Goal: Information Seeking & Learning: Learn about a topic

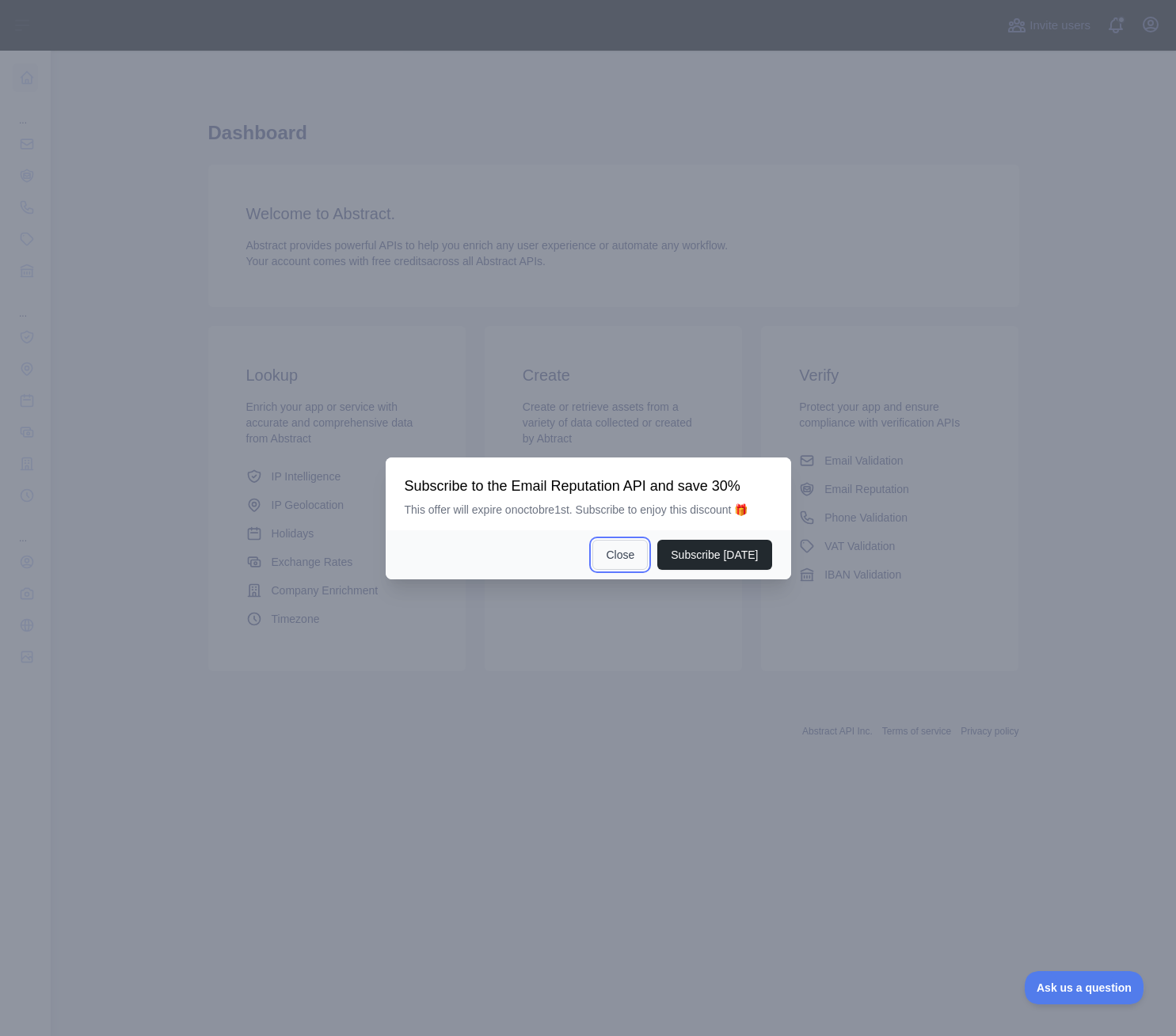
click at [629, 564] on button "Close" at bounding box center [620, 554] width 56 height 30
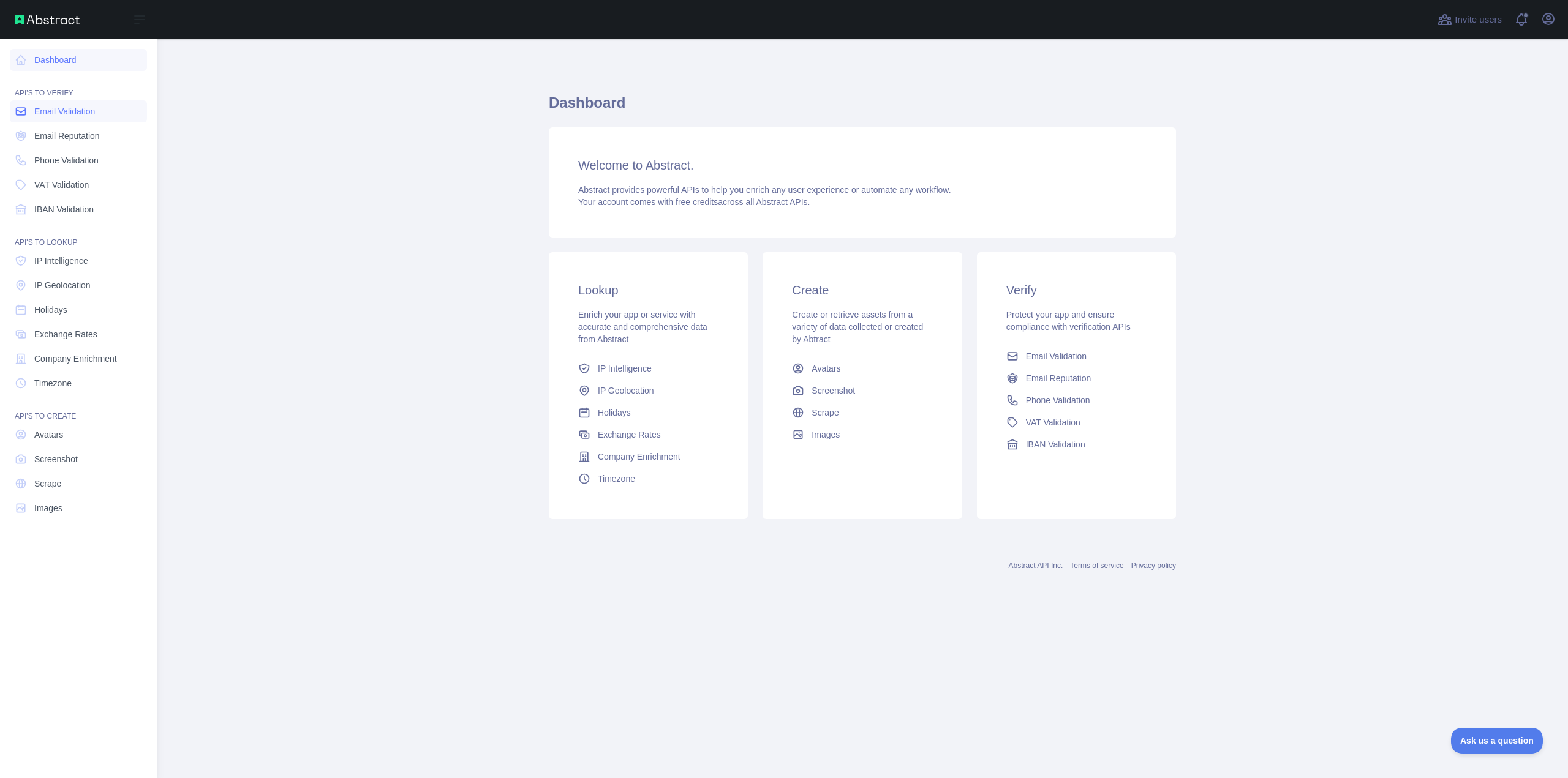
click at [44, 113] on span "Email Validation" at bounding box center [64, 111] width 61 height 13
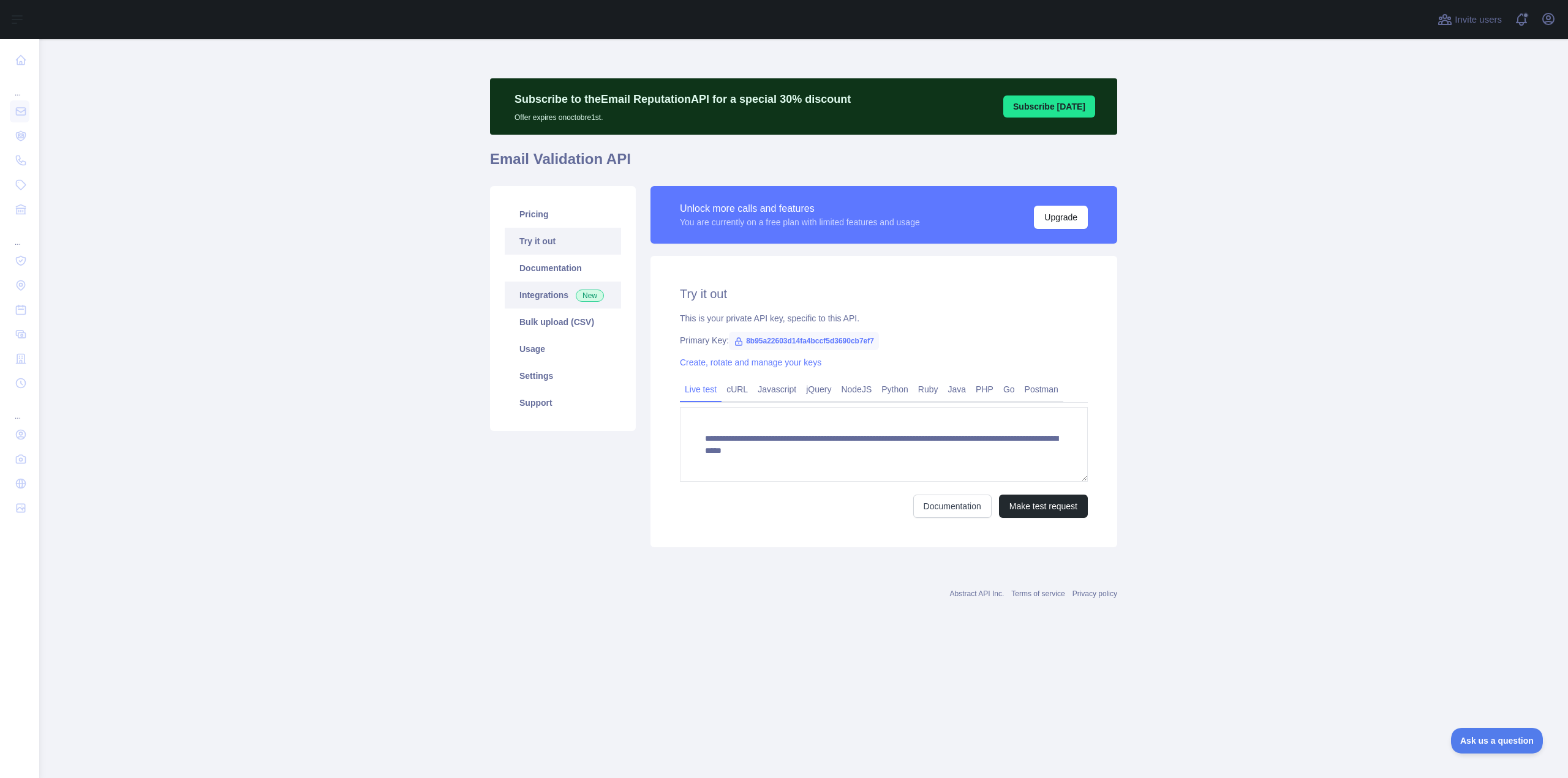
click at [542, 294] on link "Integrations New" at bounding box center [563, 295] width 116 height 27
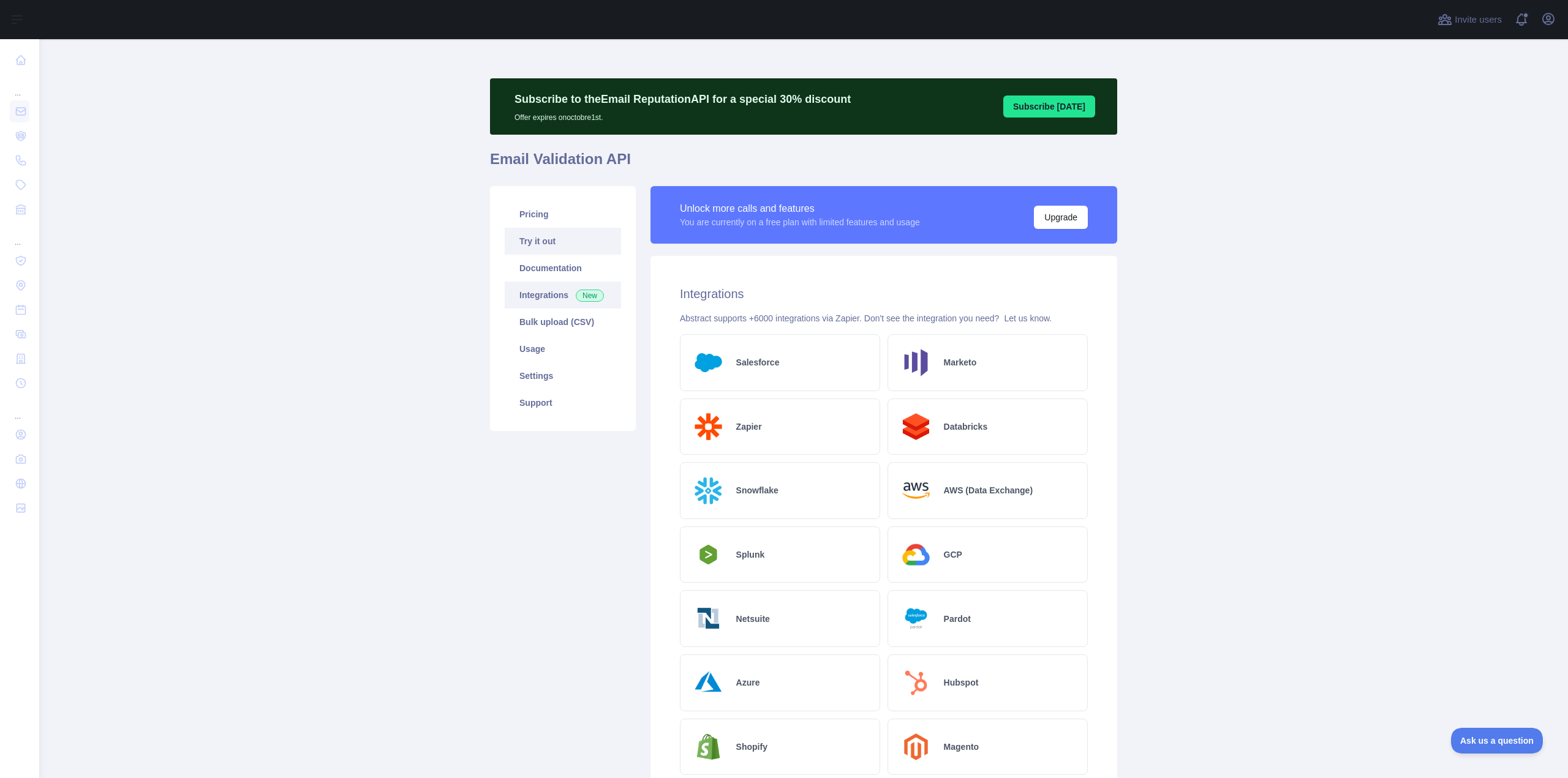
click at [551, 241] on link "Try it out" at bounding box center [563, 241] width 116 height 27
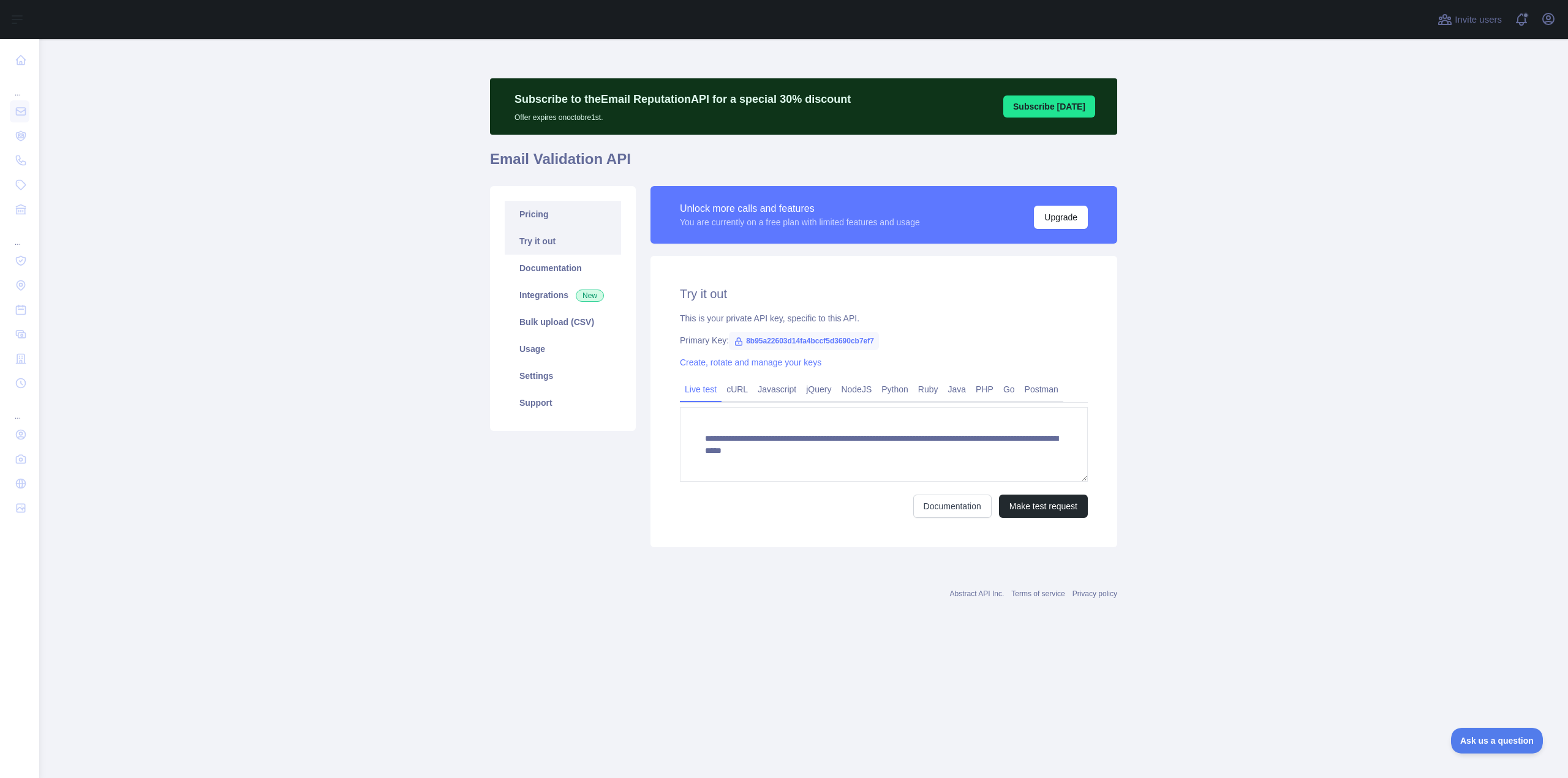
click at [549, 221] on link "Pricing" at bounding box center [563, 214] width 116 height 27
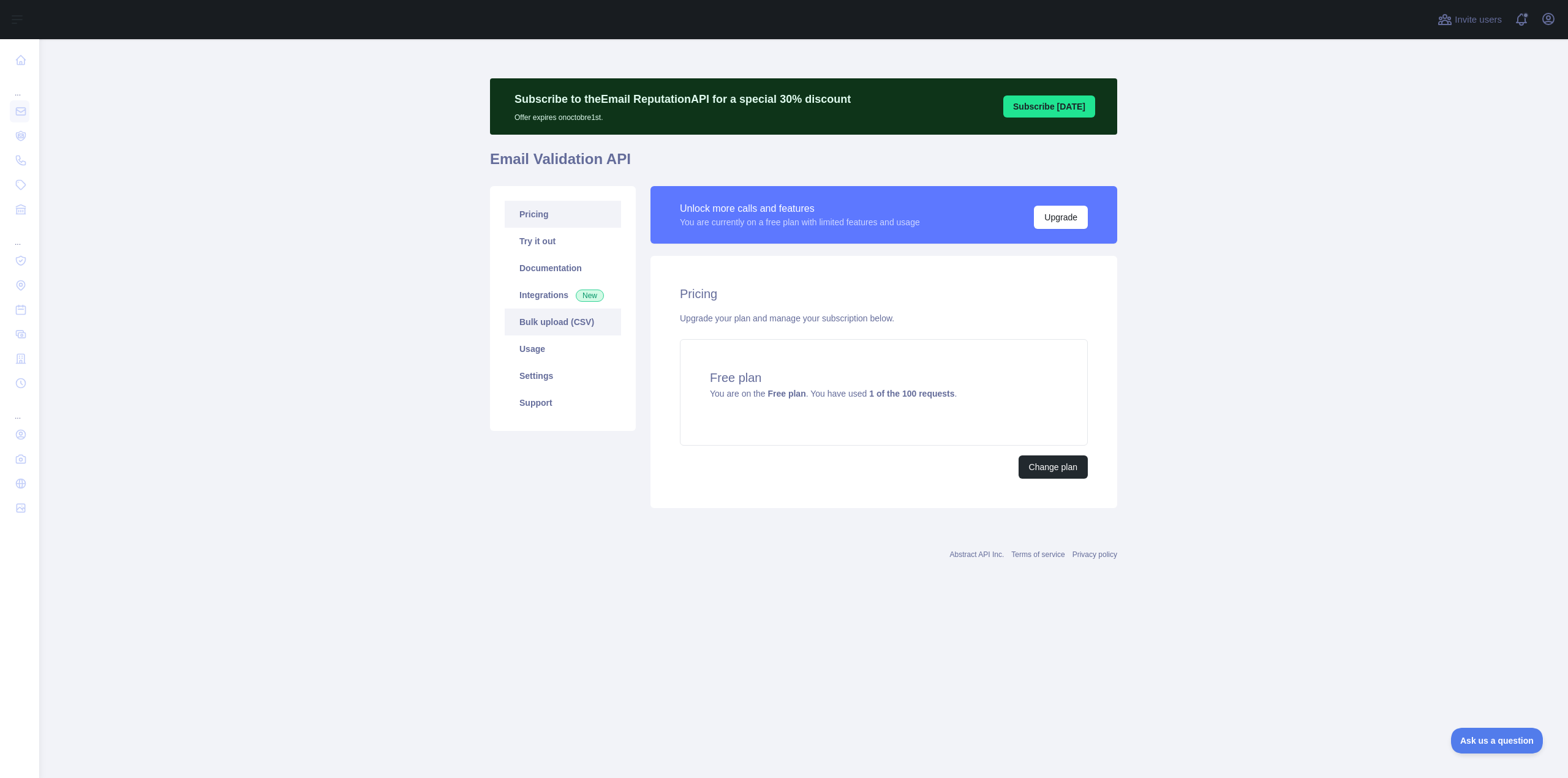
click at [517, 322] on link "Bulk upload (CSV)" at bounding box center [563, 322] width 116 height 27
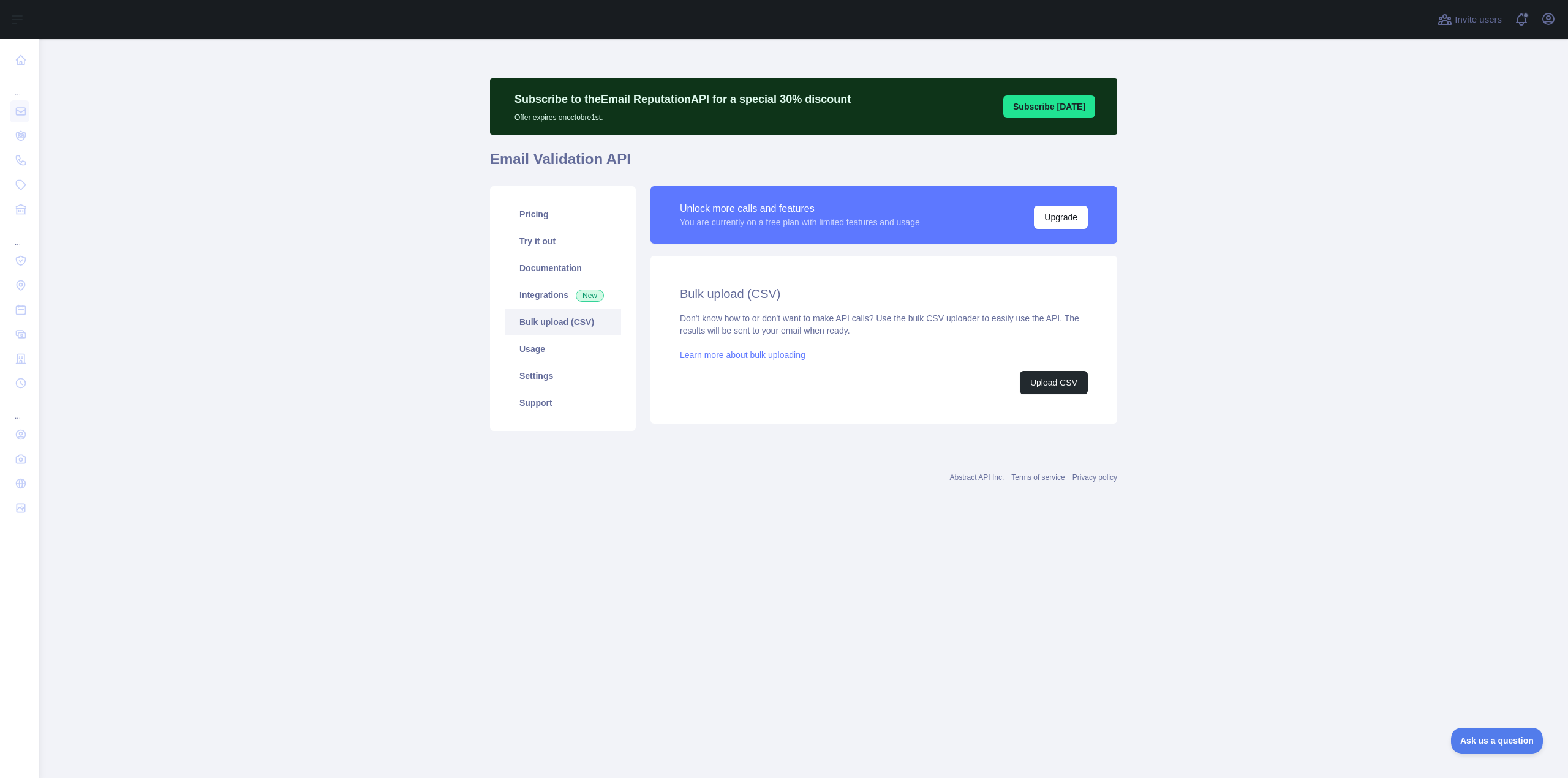
click at [738, 353] on link "Learn more about bulk uploading" at bounding box center [742, 355] width 125 height 10
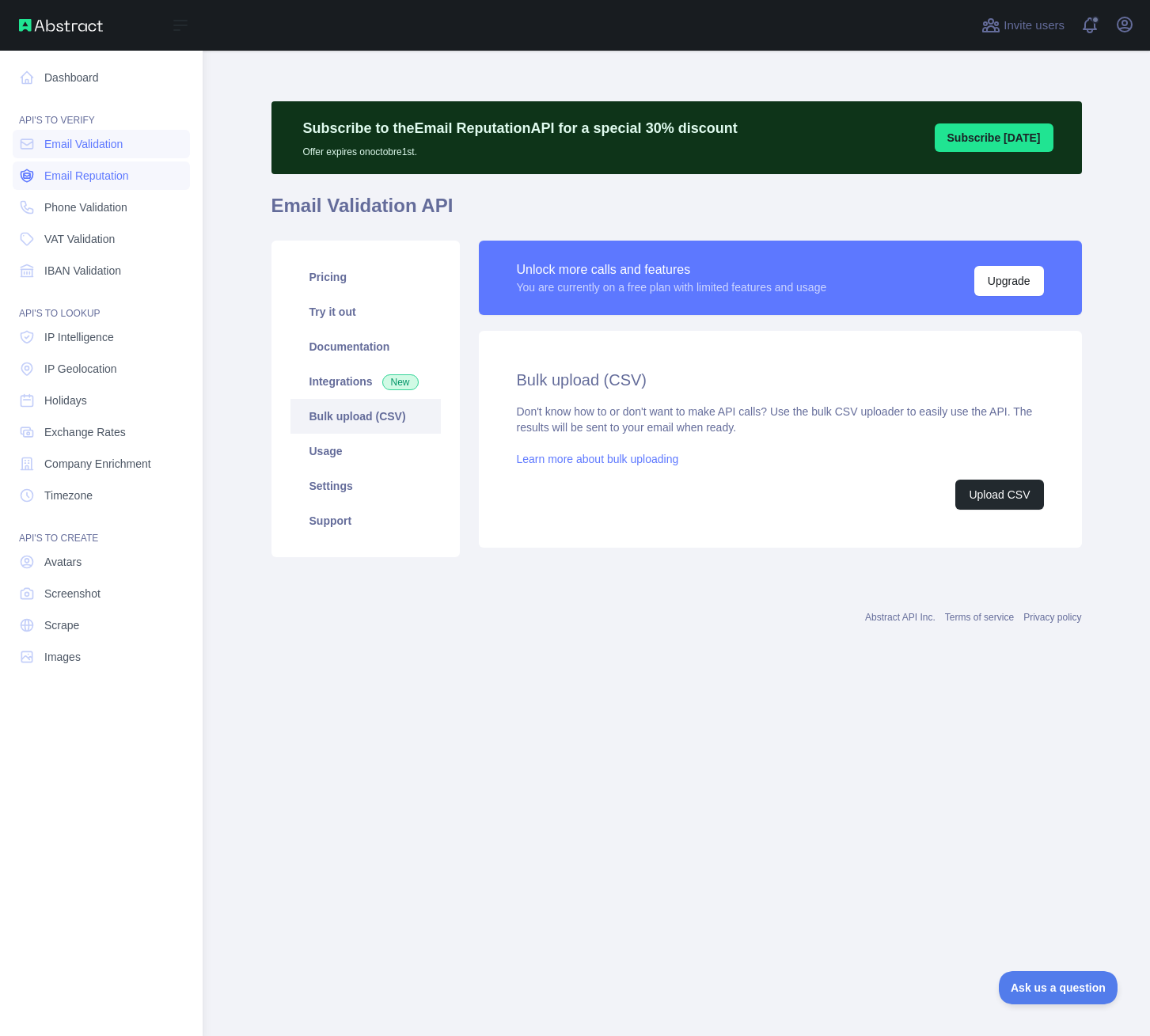
click at [123, 175] on span "Email Reputation" at bounding box center [86, 175] width 84 height 16
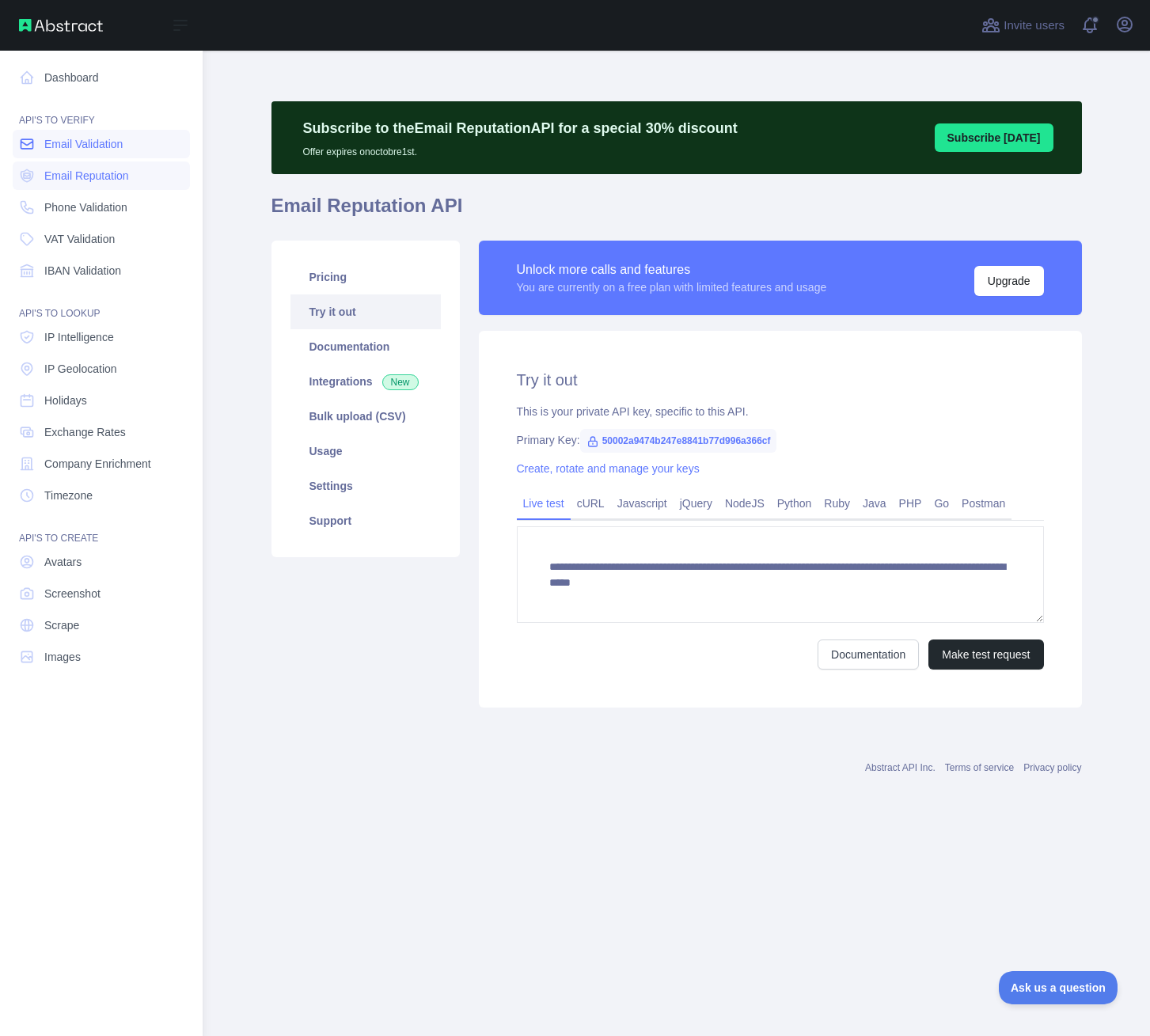
click at [116, 153] on link "Email Validation" at bounding box center [101, 144] width 177 height 29
click at [109, 177] on span "Email Reputation" at bounding box center [86, 175] width 84 height 16
click at [111, 150] on span "Email Validation" at bounding box center [83, 144] width 79 height 16
click at [114, 180] on span "Email Reputation" at bounding box center [86, 175] width 84 height 16
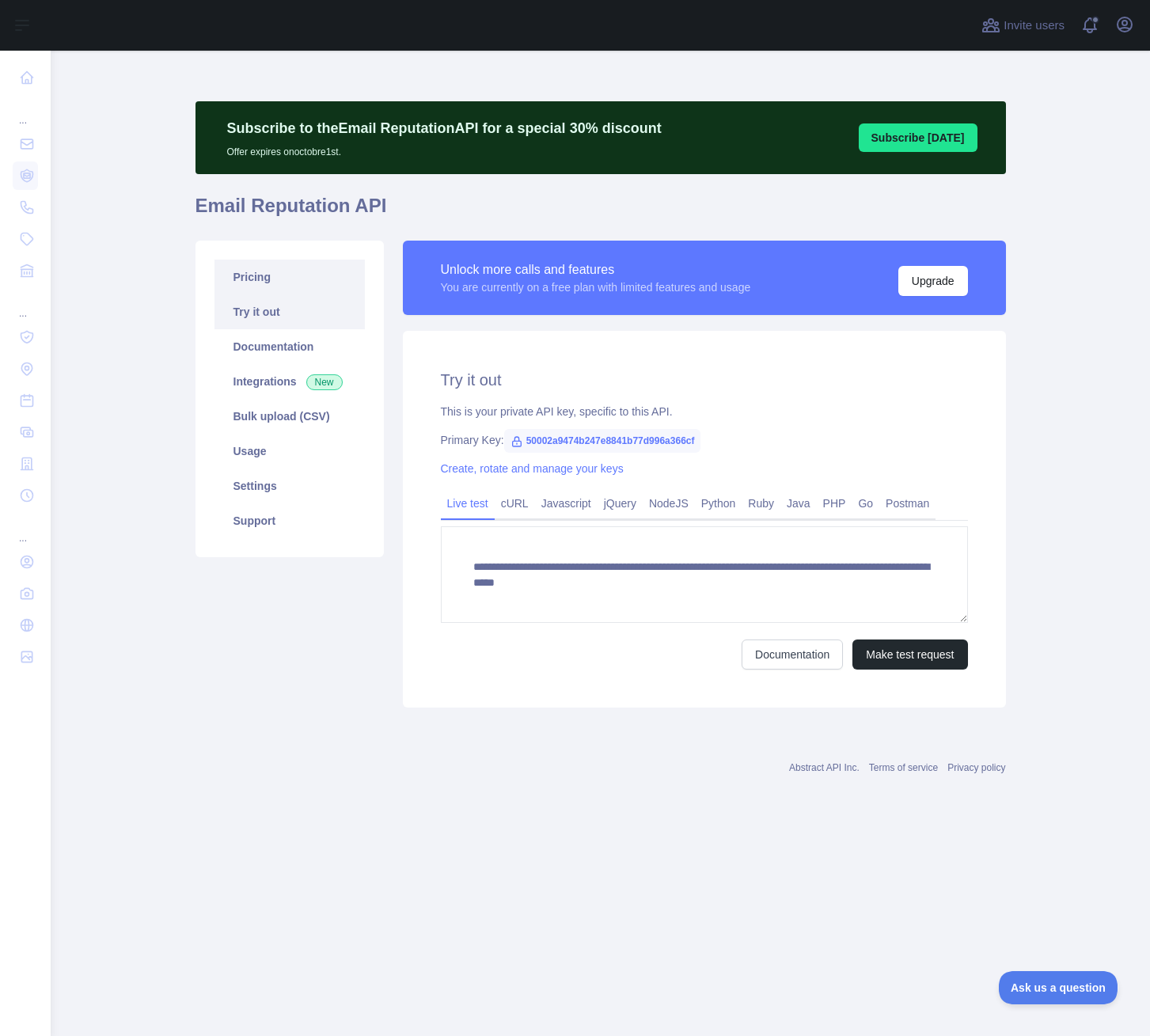
click at [331, 274] on link "Pricing" at bounding box center [289, 277] width 150 height 35
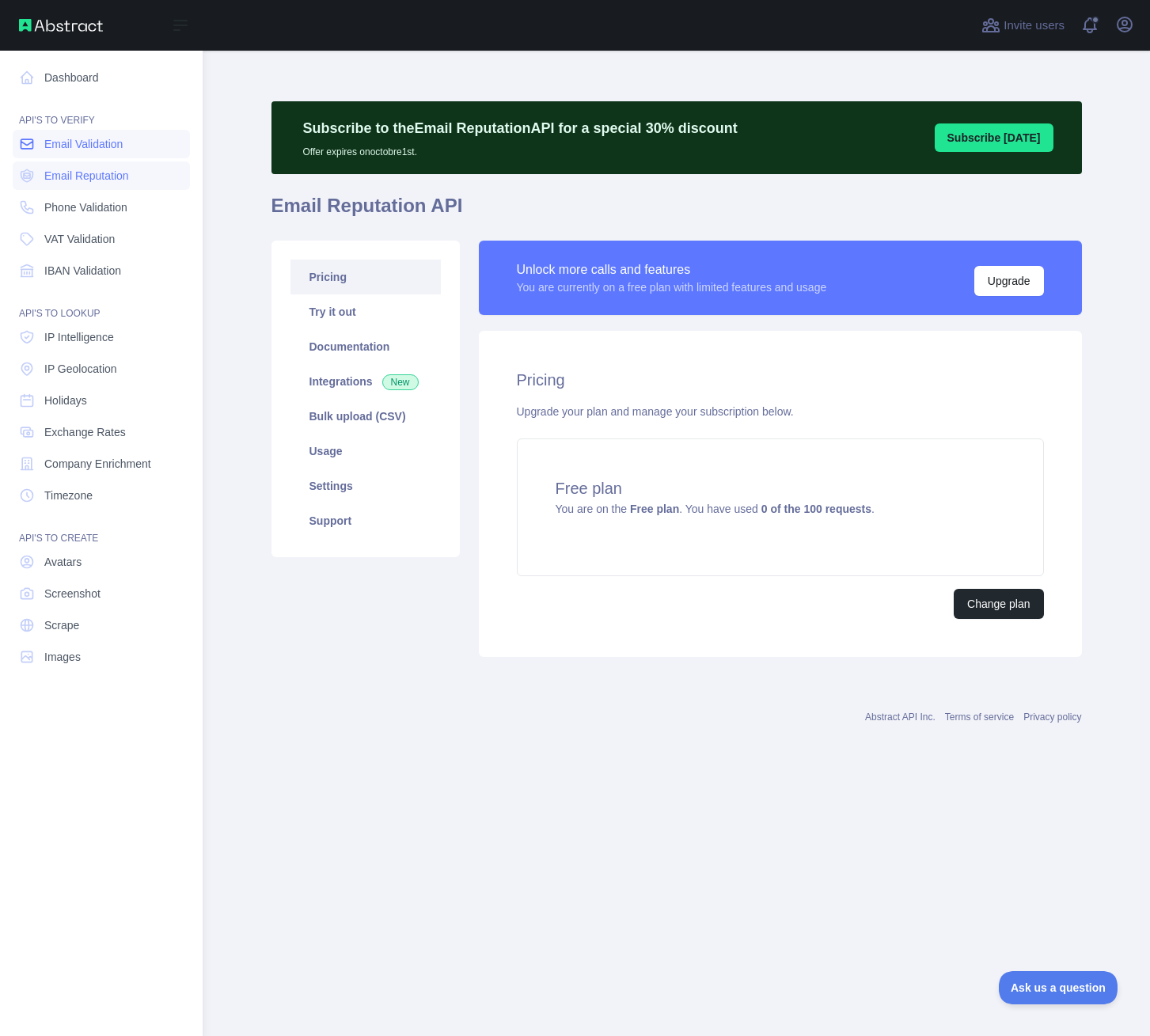
click at [59, 150] on span "Email Validation" at bounding box center [83, 144] width 79 height 16
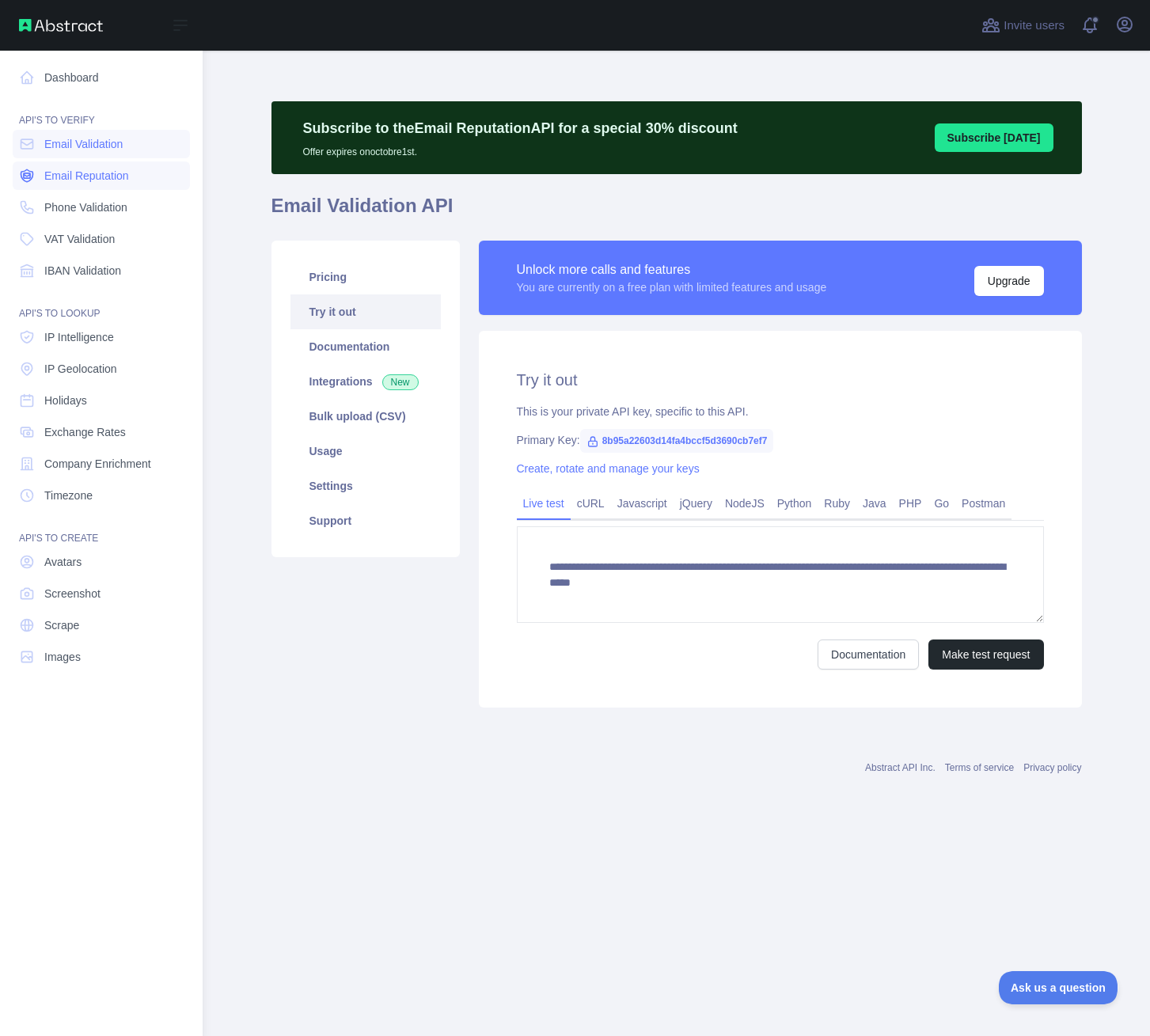
click at [64, 171] on span "Email Reputation" at bounding box center [86, 175] width 84 height 16
click at [64, 158] on nav "Dashboard API'S TO VERIFY Email Validation Email Reputation Phone Validation VA…" at bounding box center [101, 531] width 177 height 960
click at [67, 152] on link "Email Validation" at bounding box center [101, 144] width 177 height 29
click at [118, 180] on span "Email Reputation" at bounding box center [86, 175] width 84 height 16
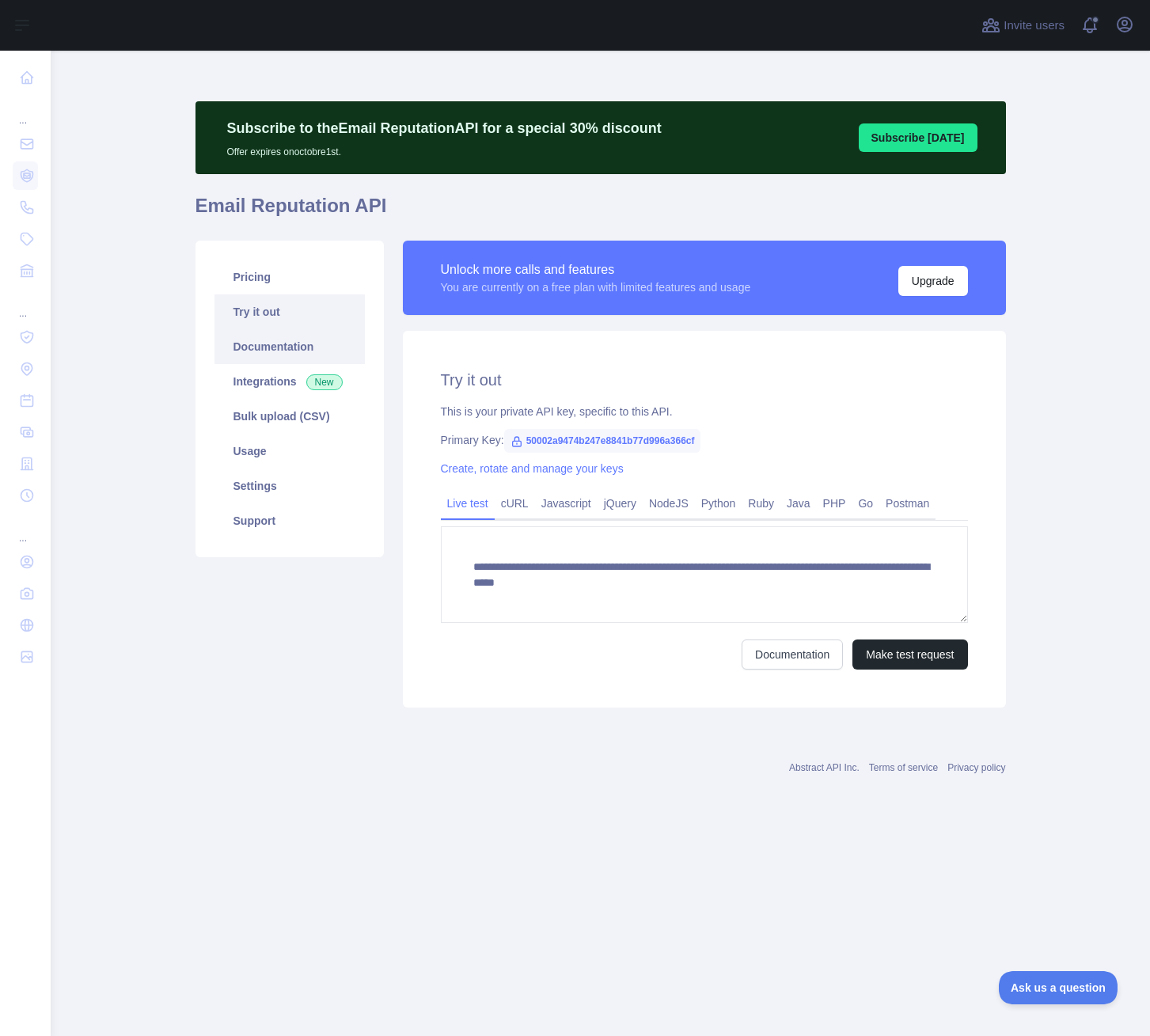
click at [296, 355] on link "Documentation" at bounding box center [289, 347] width 150 height 35
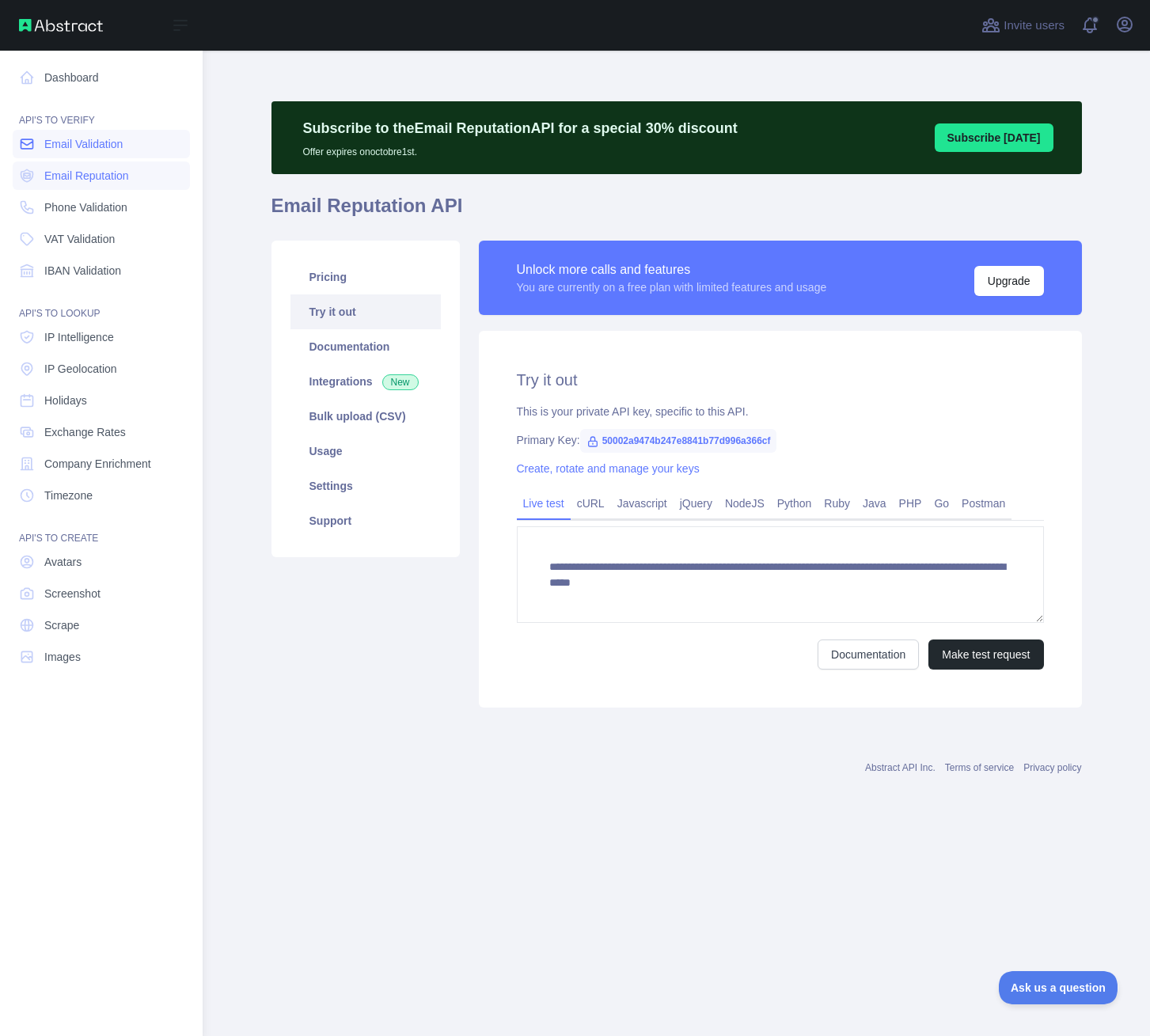
click at [51, 138] on span "Email Validation" at bounding box center [83, 144] width 79 height 16
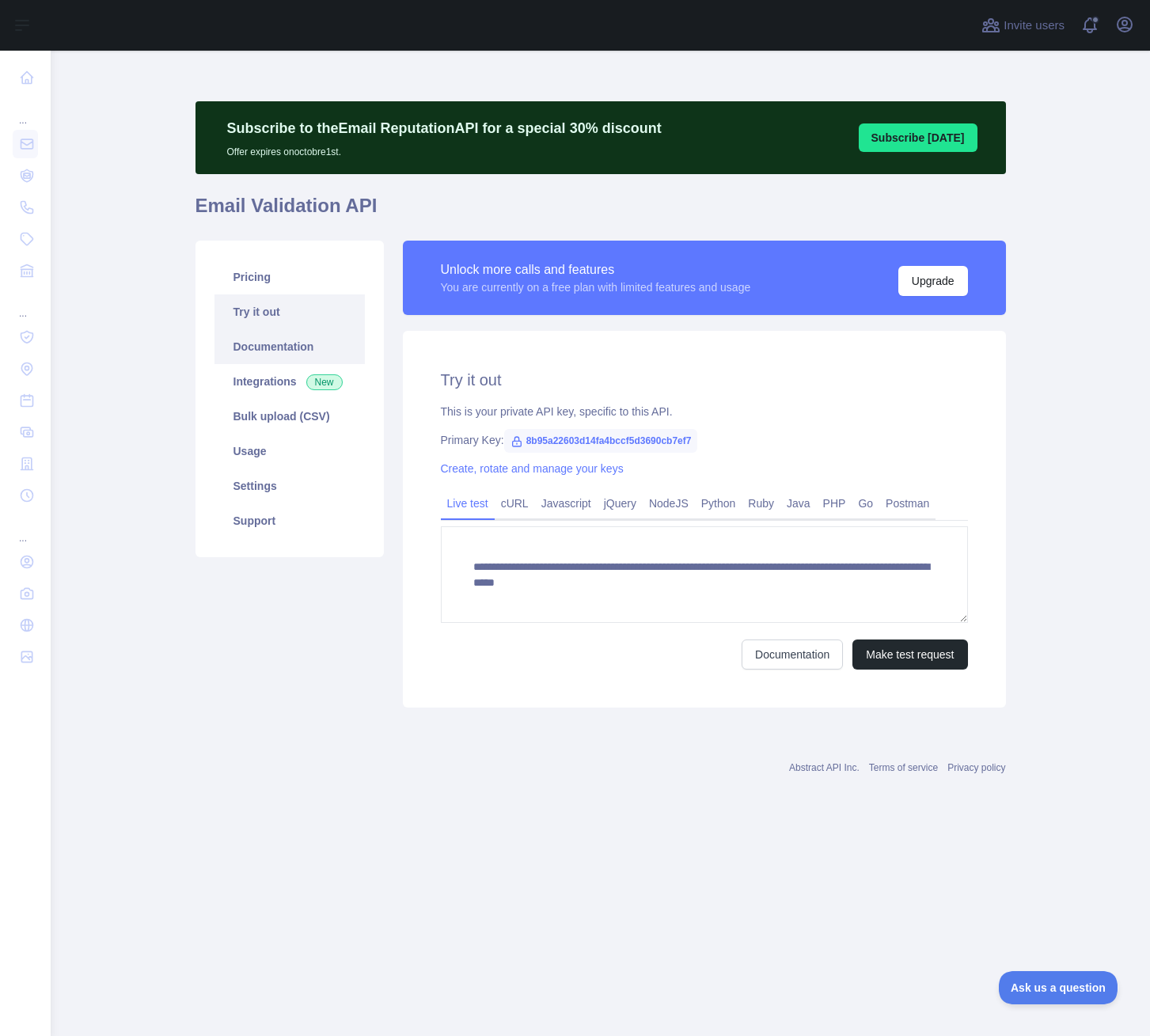
click at [288, 344] on link "Documentation" at bounding box center [289, 347] width 150 height 35
click at [282, 440] on link "Usage" at bounding box center [289, 451] width 150 height 35
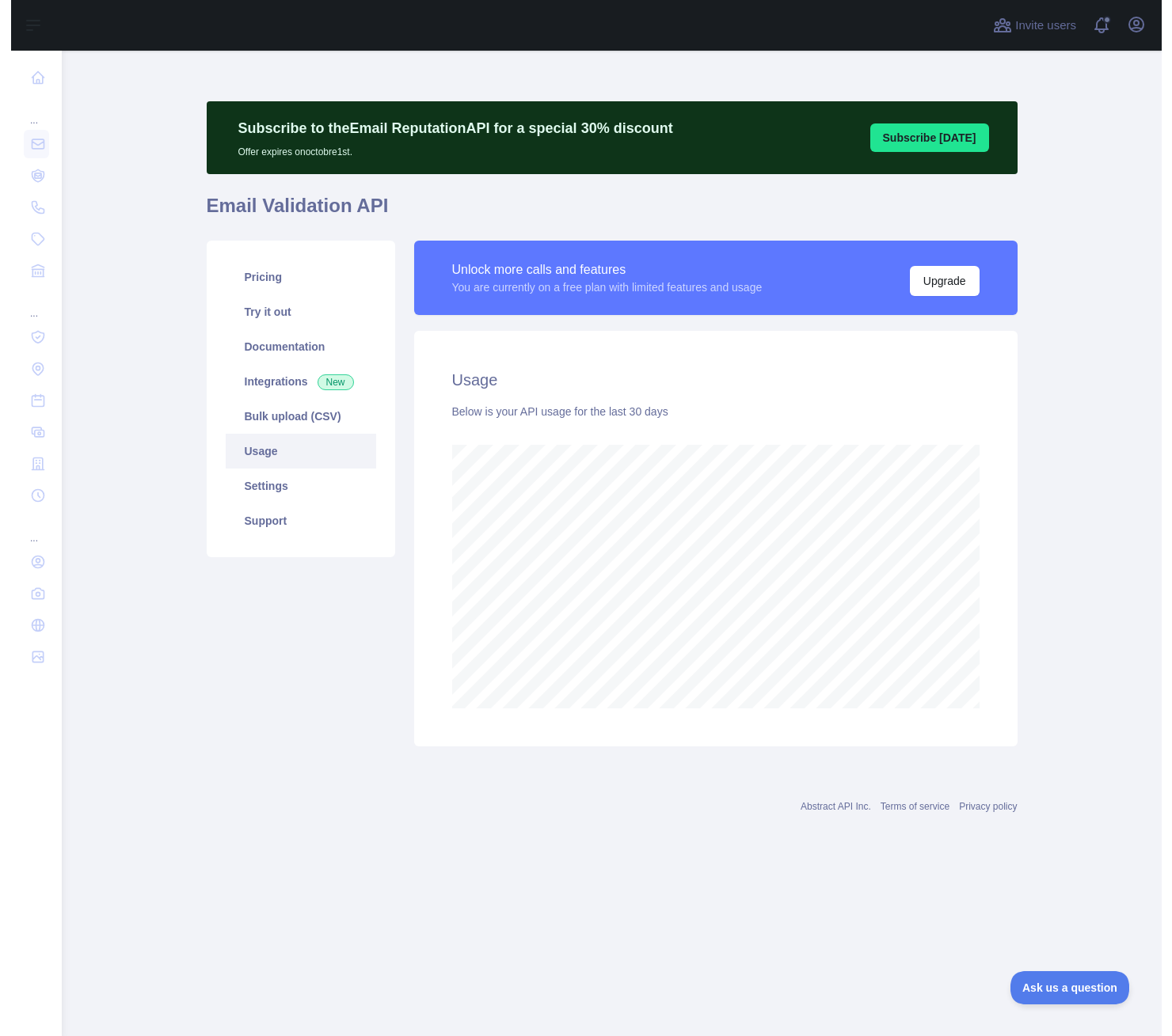
scroll to position [985, 1099]
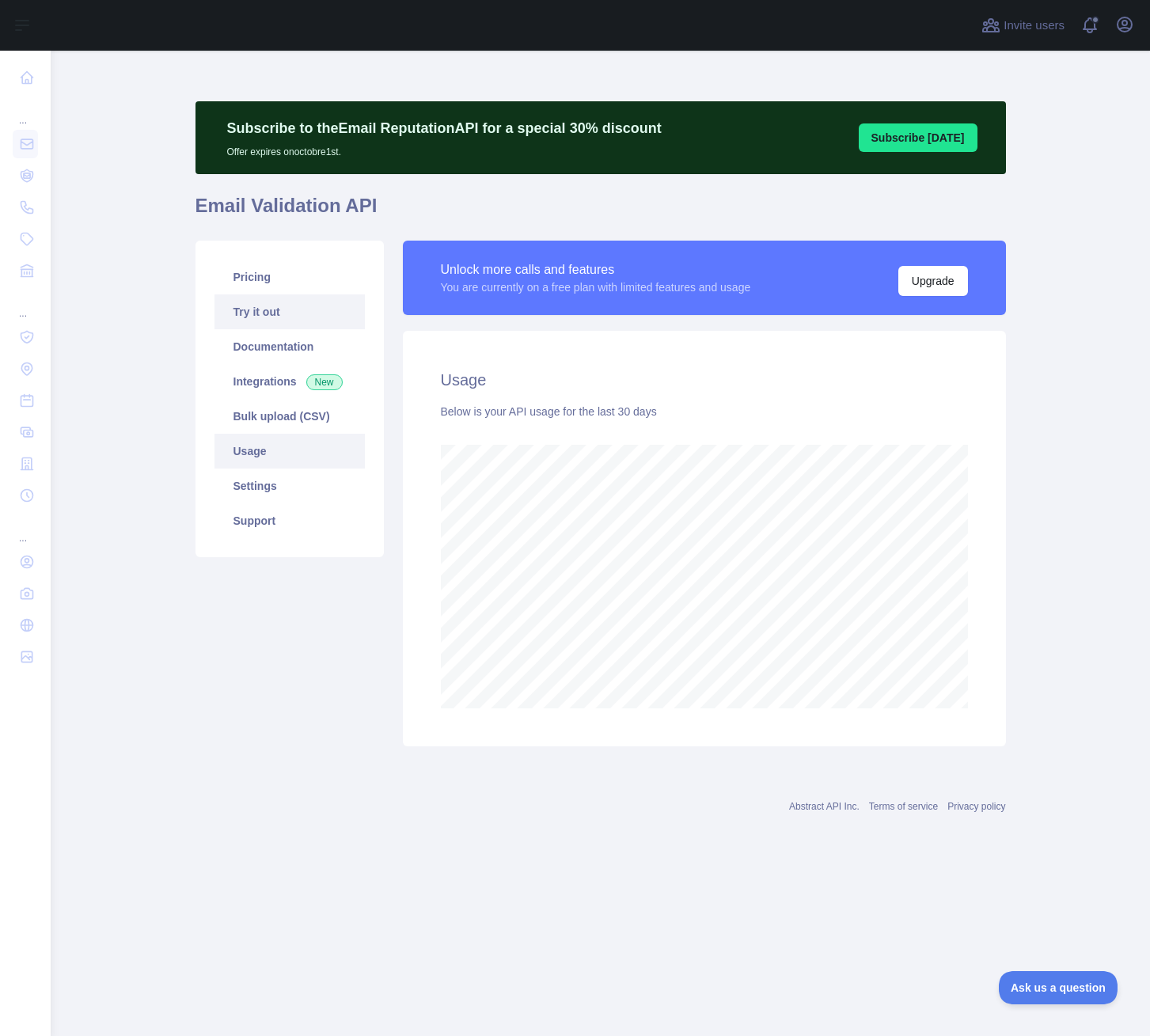
click at [310, 311] on link "Try it out" at bounding box center [289, 311] width 150 height 35
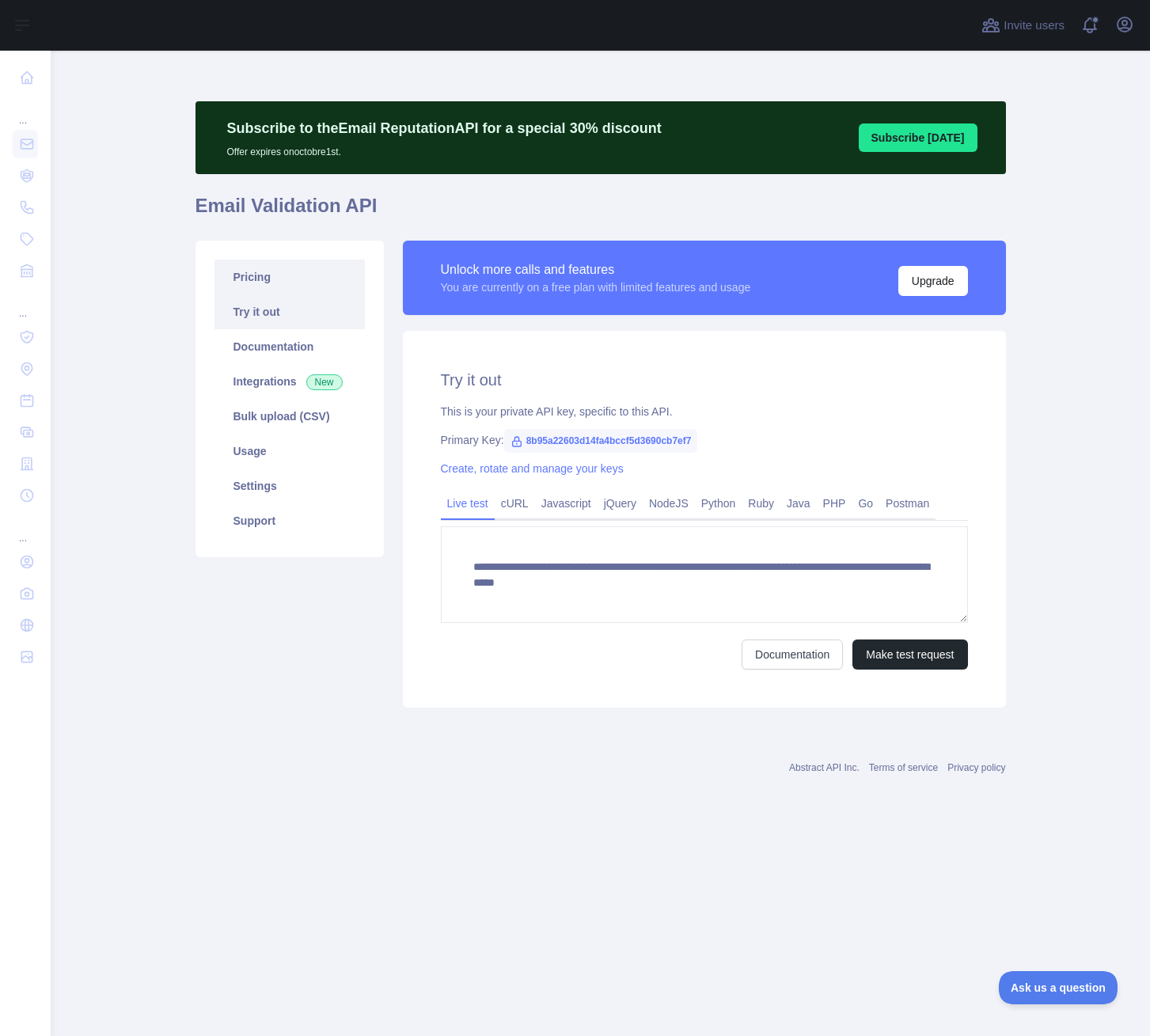
click at [308, 293] on link "Pricing" at bounding box center [289, 277] width 150 height 35
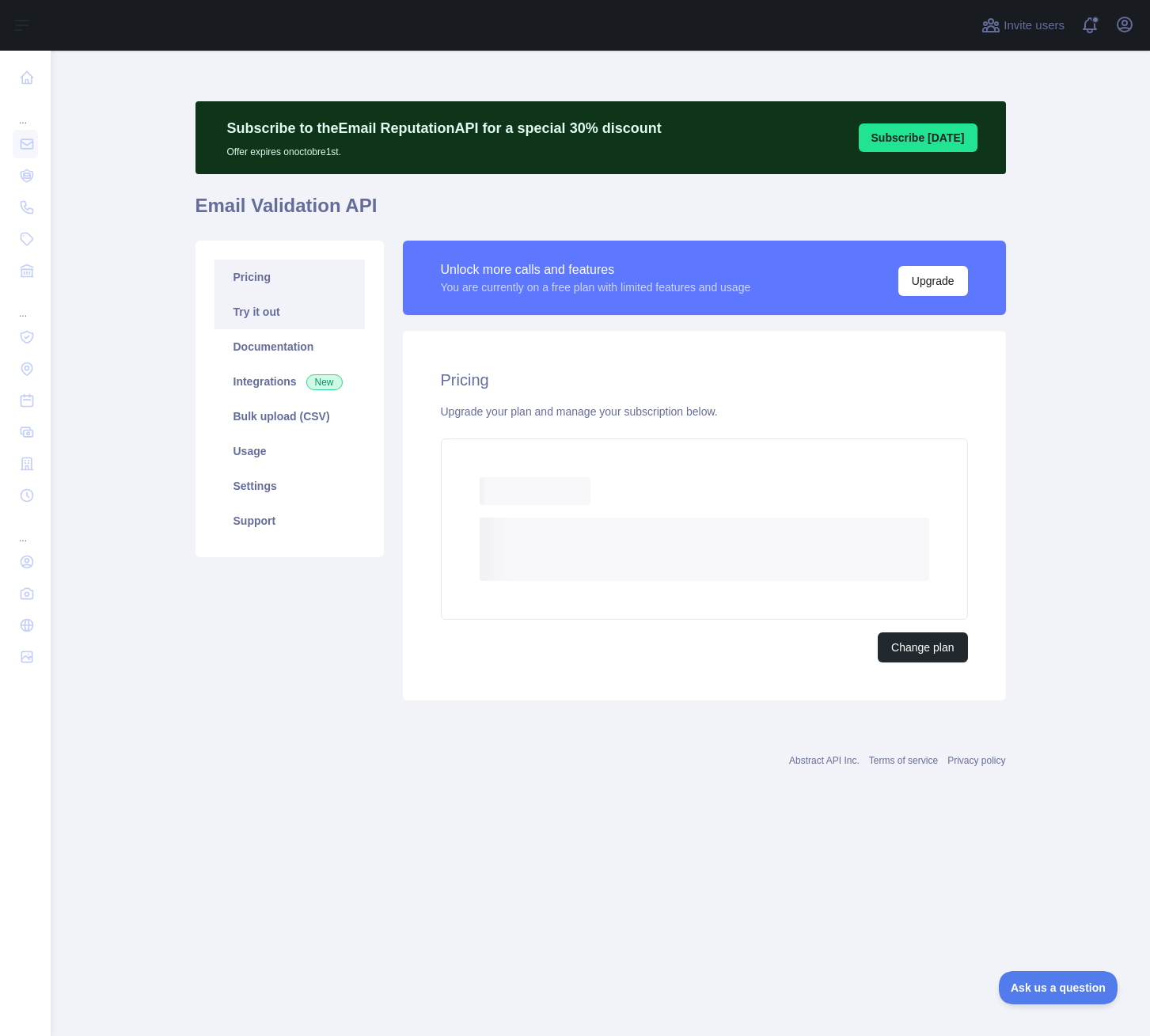
click at [311, 305] on link "Try it out" at bounding box center [289, 311] width 150 height 35
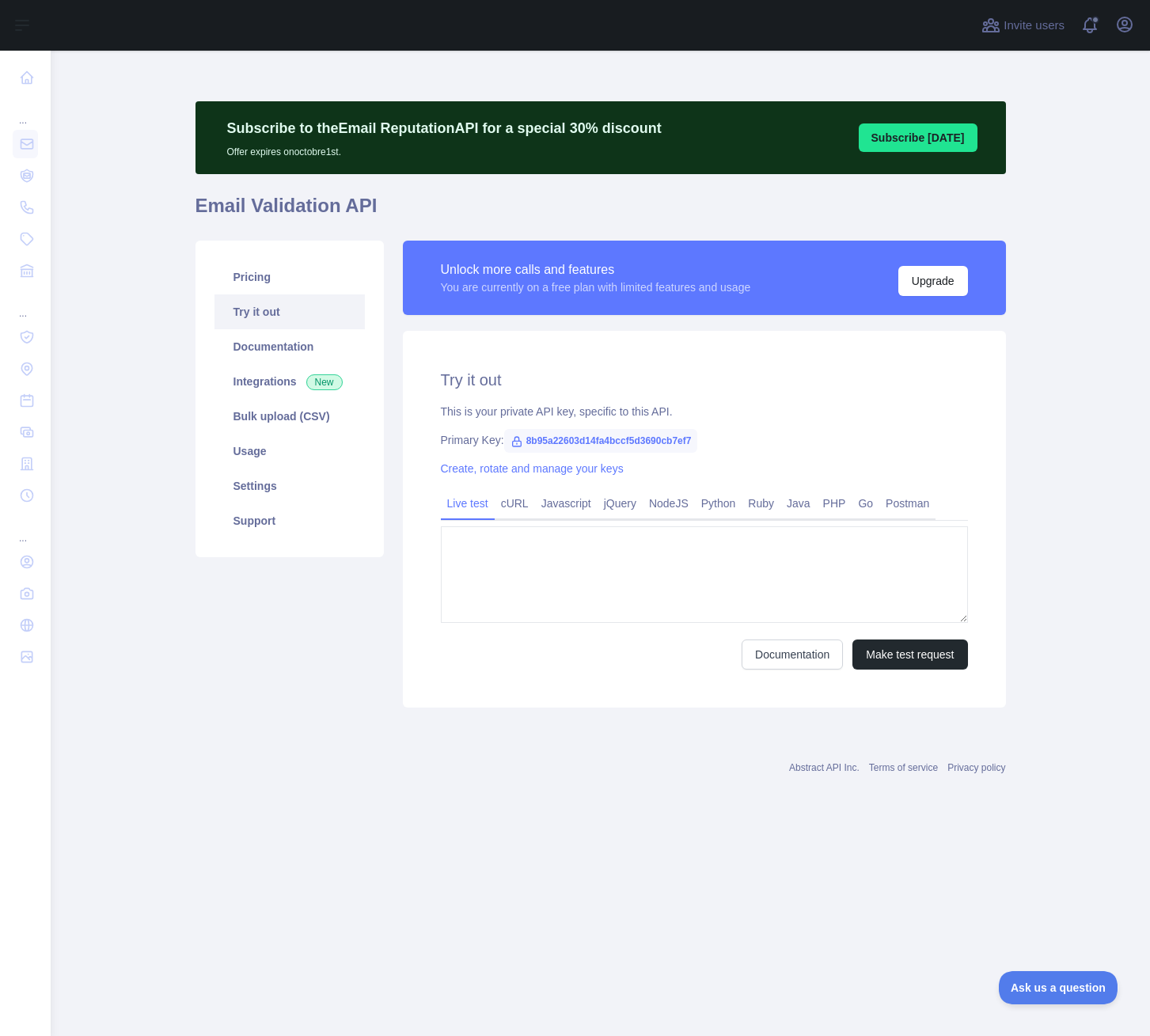
type textarea "**********"
click at [0, 281] on html "**********" at bounding box center [575, 518] width 1150 height 1036
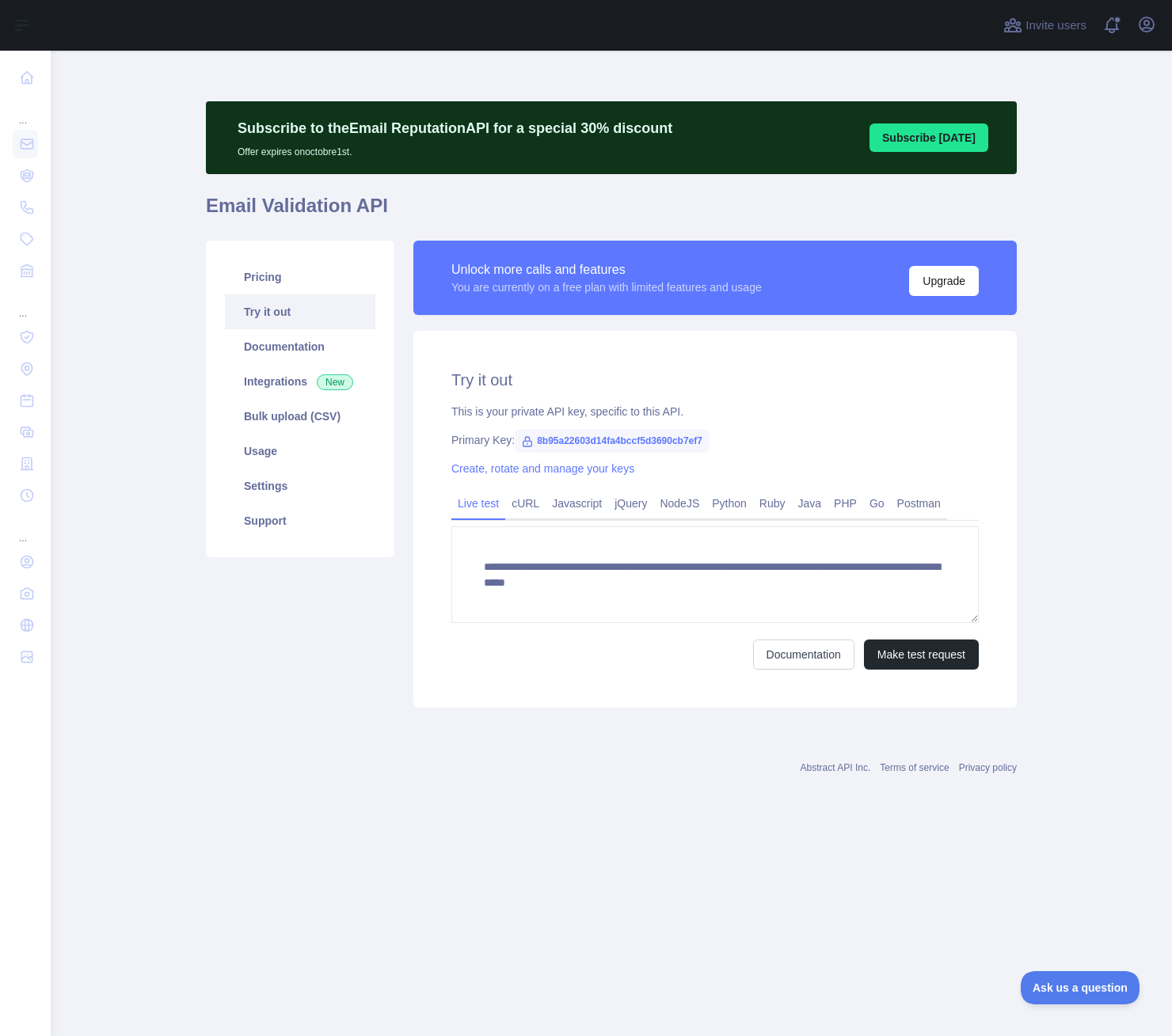
click at [784, 906] on main "**********" at bounding box center [611, 543] width 1121 height 985
click at [175, 107] on main "**********" at bounding box center [611, 543] width 1121 height 985
